Goal: Information Seeking & Learning: Stay updated

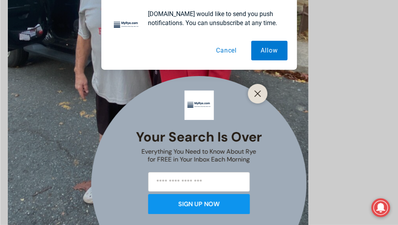
scroll to position [476, 0]
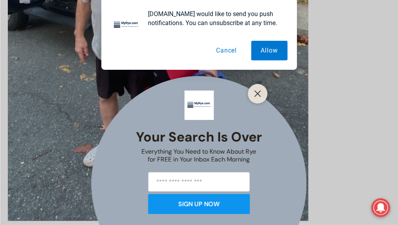
click at [229, 51] on button "Cancel" at bounding box center [226, 51] width 40 height 20
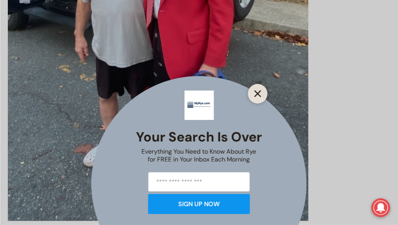
click at [261, 91] on line "Close" at bounding box center [257, 93] width 5 height 5
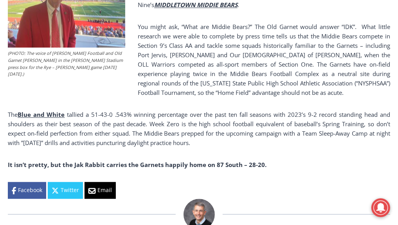
scroll to position [810, 0]
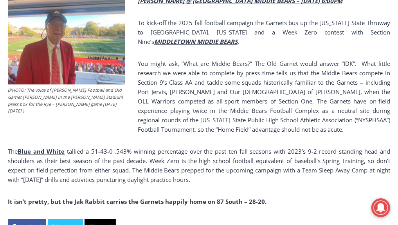
click at [203, 5] on p "RYE GARNETS @ MIDDLETOWN MIDDIE BEARS – FRIDAY, SEPTEMBER 5 @ 6:00PM" at bounding box center [199, 0] width 383 height 9
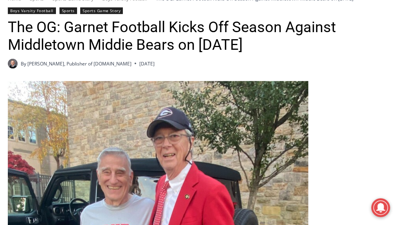
scroll to position [198, 0]
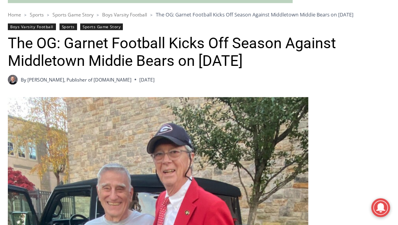
click at [29, 30] on link "Boys Varsity Football" at bounding box center [32, 27] width 48 height 7
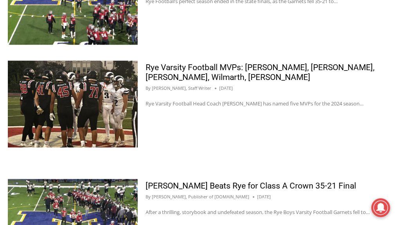
scroll to position [659, 0]
